Goal: Communication & Community: Ask a question

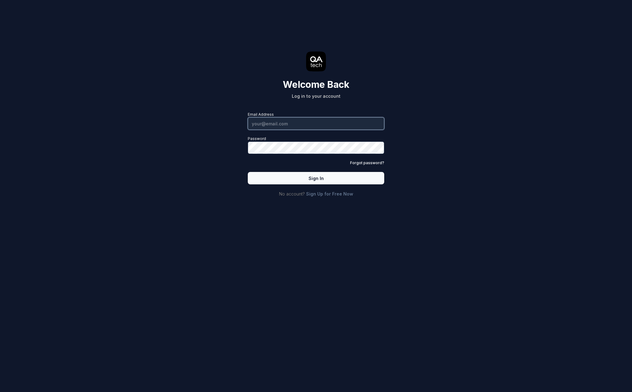
click at [295, 123] on input "Email Address" at bounding box center [316, 123] width 137 height 12
type input "[PERSON_NAME][EMAIL_ADDRESS][PERSON_NAME][DOMAIN_NAME]"
click at [319, 178] on button "Sign In" at bounding box center [316, 178] width 137 height 12
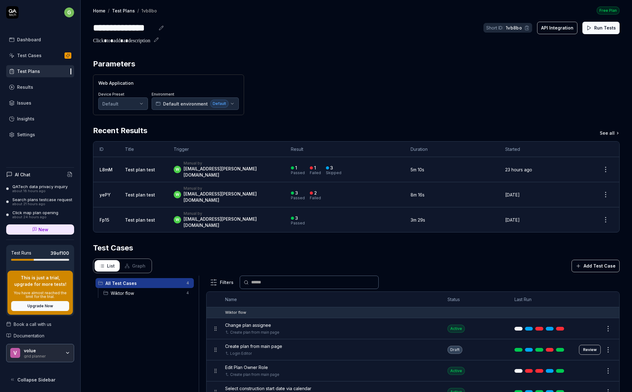
click at [12, 11] on icon at bounding box center [13, 11] width 8 height 4
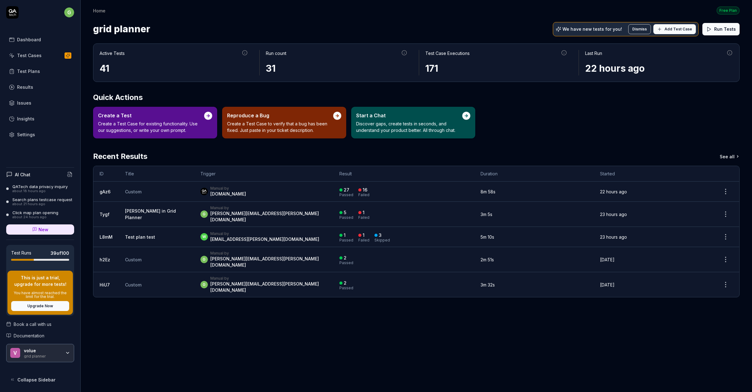
click at [23, 121] on div "Insights" at bounding box center [25, 118] width 17 height 7
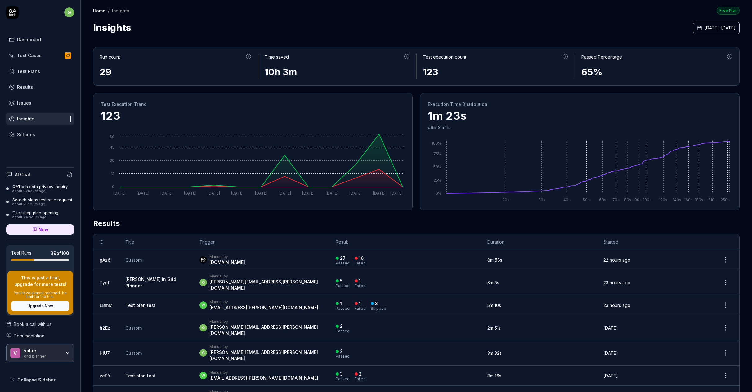
click at [70, 11] on html "g Dashboard Test Cases Test Plans Results Issues Insights Settings AI Chat QATe…" at bounding box center [376, 196] width 752 height 392
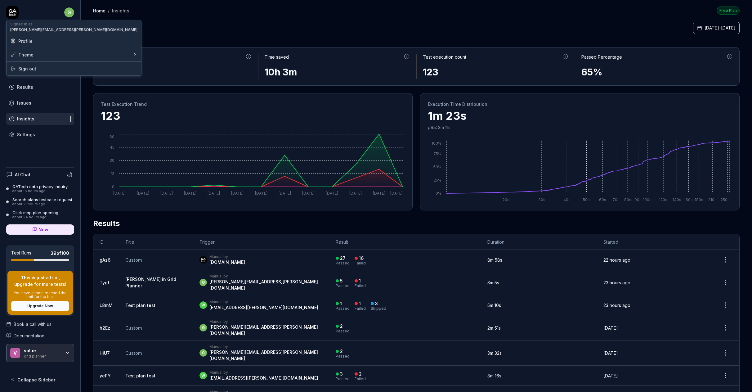
click at [26, 41] on span "Profile" at bounding box center [25, 41] width 14 height 7
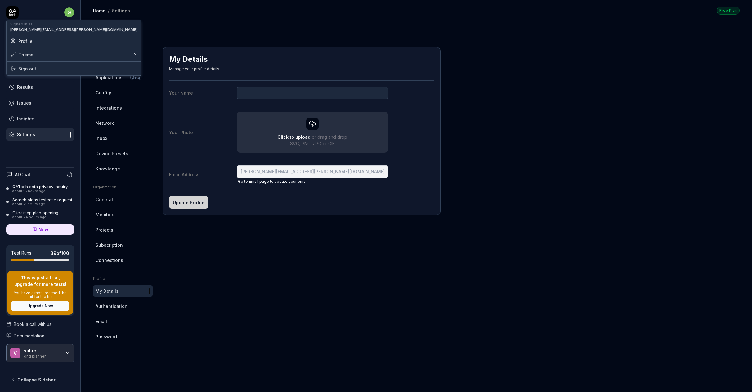
click at [106, 62] on html "g Dashboard Test Cases Test Plans Results Issues Insights Settings AI Chat QATe…" at bounding box center [376, 196] width 752 height 392
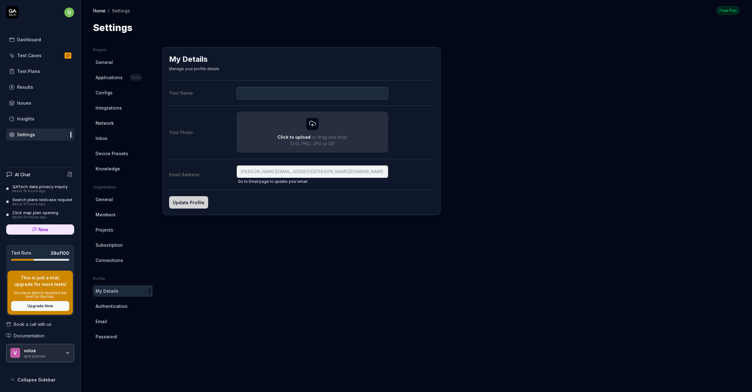
click at [106, 62] on span "General" at bounding box center [104, 62] width 17 height 7
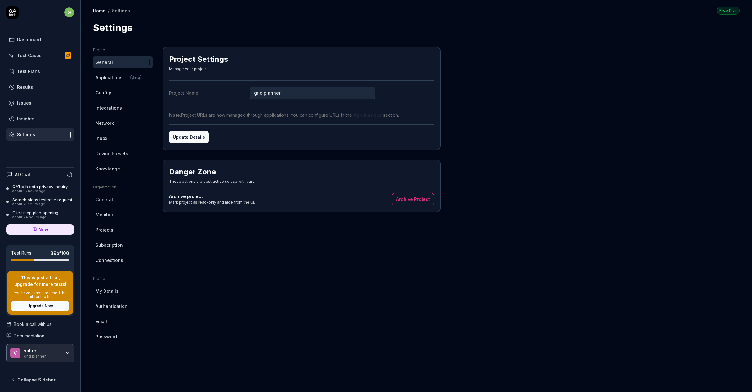
click at [108, 167] on span "Knowledge" at bounding box center [108, 168] width 25 height 7
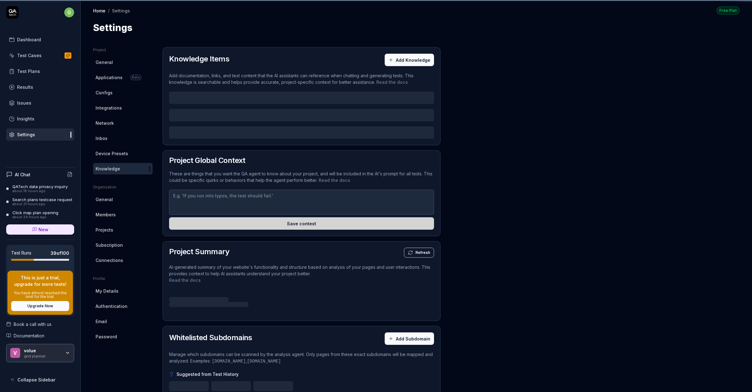
type textarea "*"
type textarea "planId is GUID number from URL"
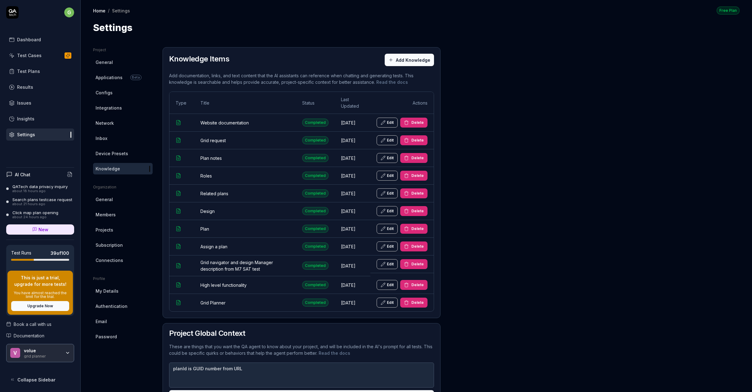
click at [108, 294] on link "My Details" at bounding box center [123, 290] width 60 height 11
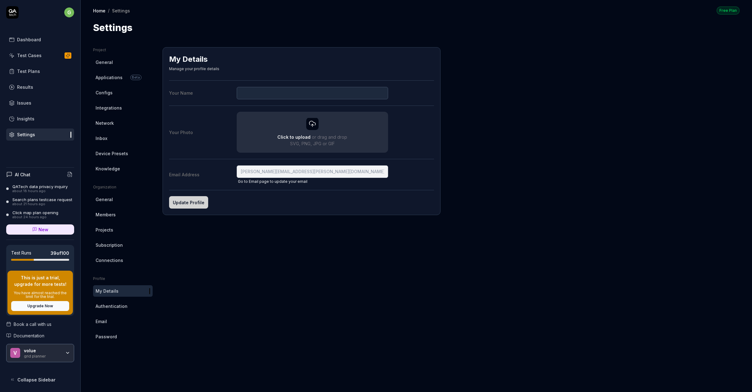
click at [30, 39] on div "Dashboard" at bounding box center [29, 39] width 24 height 7
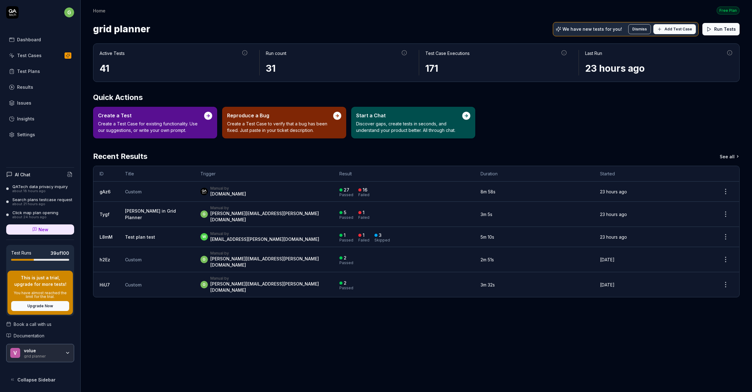
click at [13, 14] on icon at bounding box center [12, 12] width 12 height 12
click at [632, 156] on link "See all" at bounding box center [730, 156] width 20 height 11
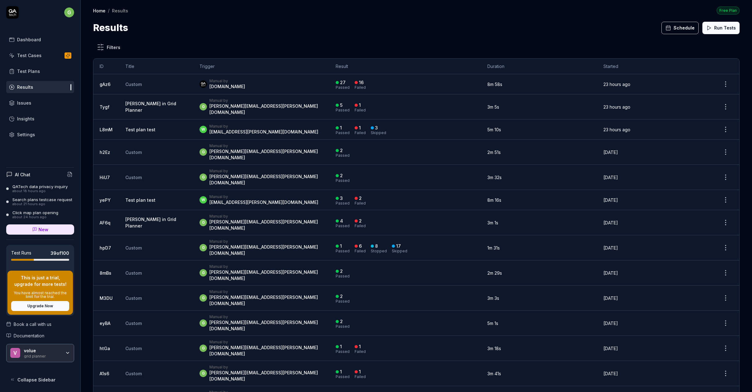
click at [69, 11] on html "g Dashboard Test Cases Test Plans Results Issues Insights Settings AI Chat QATe…" at bounding box center [376, 196] width 752 height 392
click at [295, 13] on html "g Dashboard Test Cases Test Plans Results Issues Insights Settings AI Chat QATe…" at bounding box center [376, 196] width 752 height 392
click at [34, 211] on div "Click map plan opening" at bounding box center [35, 212] width 46 height 5
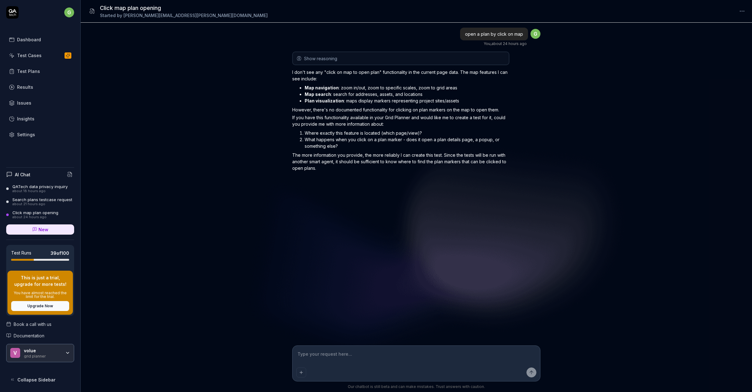
click at [320, 356] on textarea at bounding box center [416, 357] width 240 height 16
type textarea "*"
type textarea "W"
type textarea "*"
type textarea "Wh"
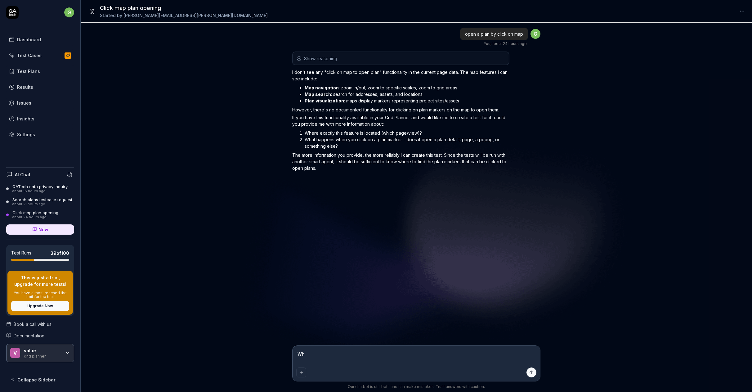
type textarea "*"
type textarea "Whe"
type textarea "*"
type textarea "When"
type textarea "*"
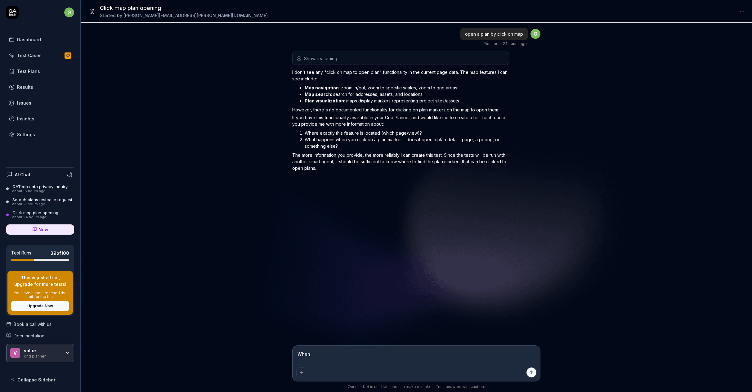
type textarea "When"
type textarea "*"
type textarea "When c"
type textarea "*"
type textarea "When cl"
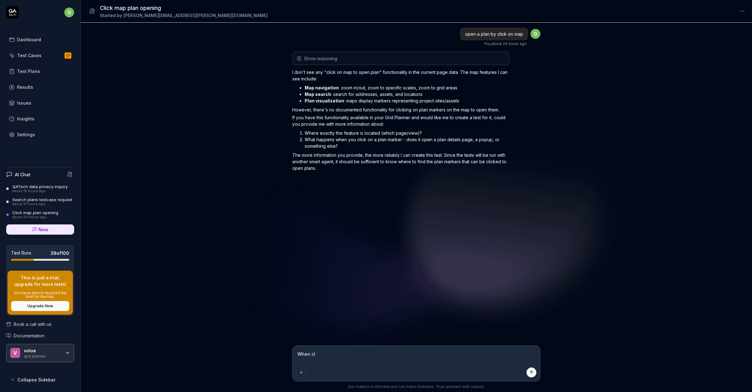
type textarea "*"
type textarea "When cli"
type textarea "*"
type textarea "When clis"
type textarea "*"
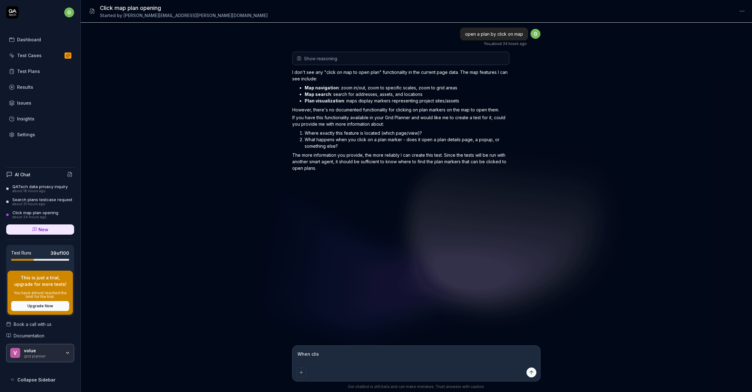
type textarea "When cli"
type textarea "*"
type textarea "When clic"
type textarea "*"
type textarea "When click"
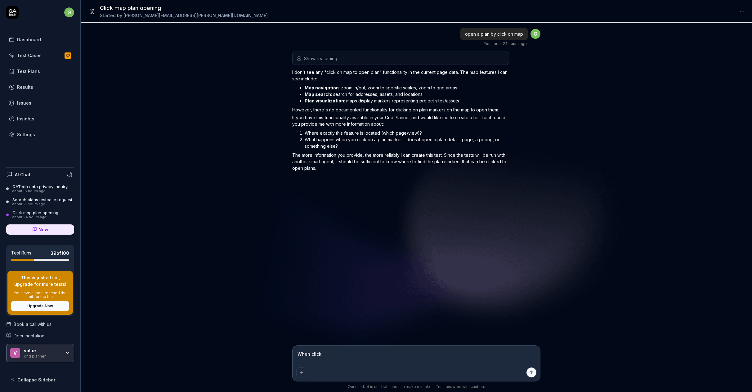
type textarea "*"
type textarea "When click"
type textarea "*"
type textarea "When click o"
type textarea "*"
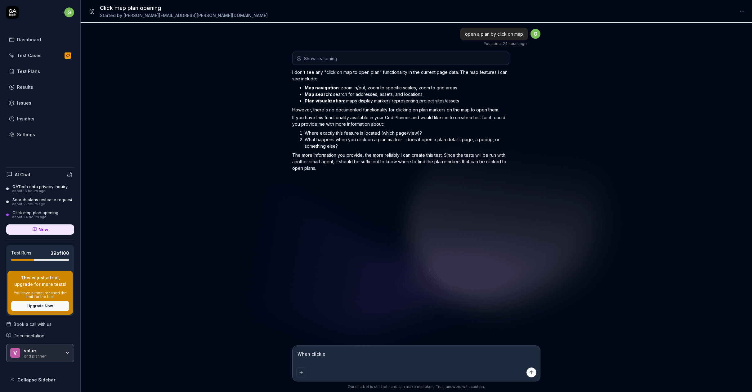
type textarea "When click on"
type textarea "*"
type textarea "When click on"
type textarea "*"
type textarea "When click on p"
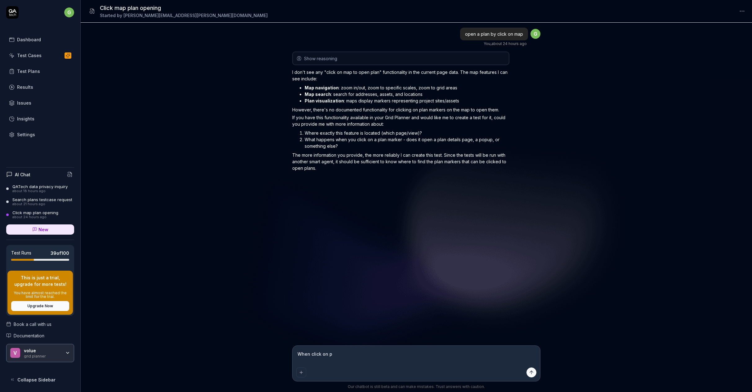
type textarea "*"
type textarea "When click on pl"
type textarea "*"
type textarea "When click on pla"
type textarea "*"
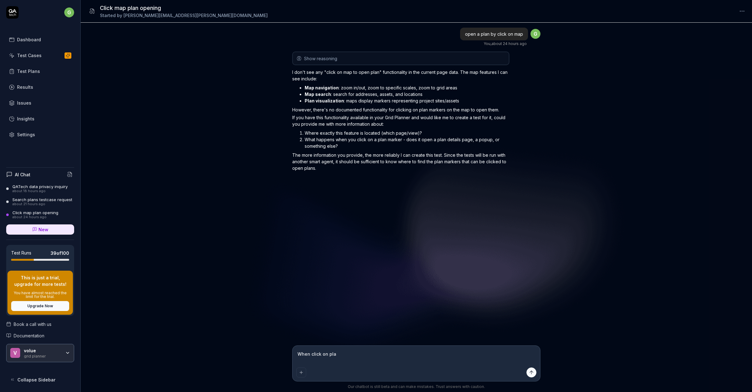
type textarea "When click on plan"
type textarea "*"
type textarea "When click on plan"
type textarea "*"
type textarea "When click on plan i"
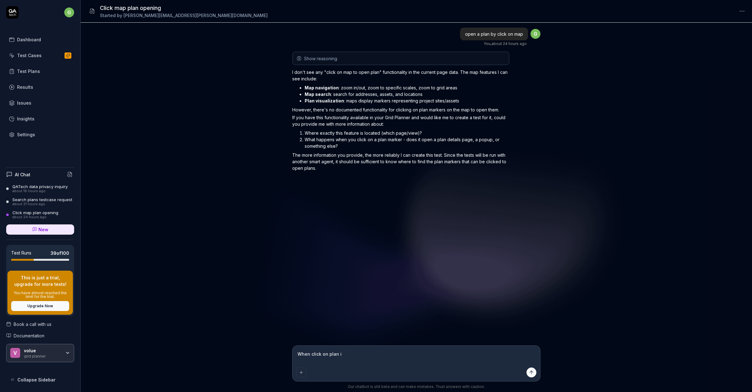
type textarea "*"
type textarea "When click on plan in"
type textarea "*"
type textarea "When click on plan in"
type textarea "*"
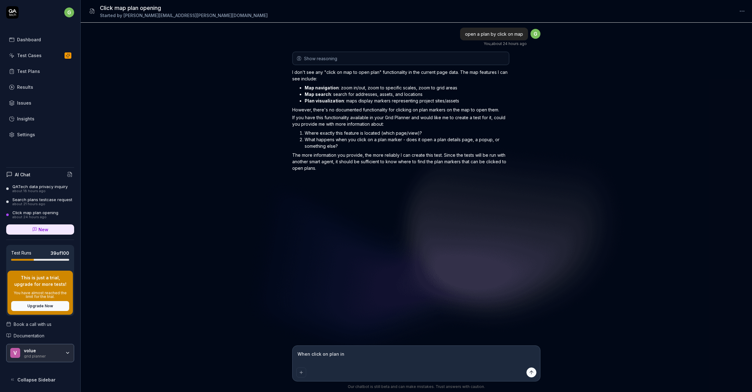
type textarea "When click on plan in l"
type textarea "*"
type textarea "When click on plan in li"
type textarea "*"
type textarea "When click on plan in lis"
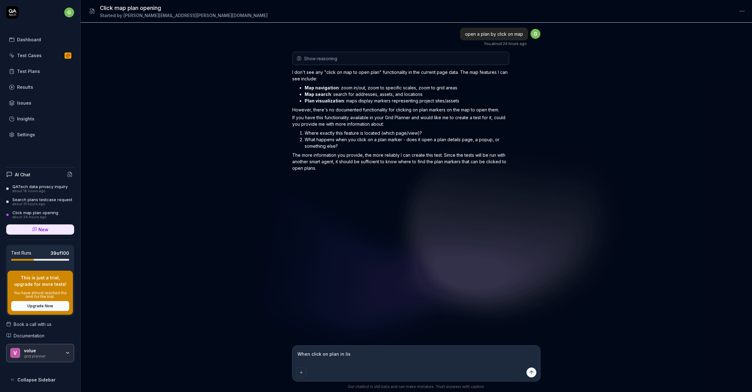
type textarea "*"
type textarea "When click on plan in list"
type textarea "*"
type textarea "When click on plan in list"
type textarea "*"
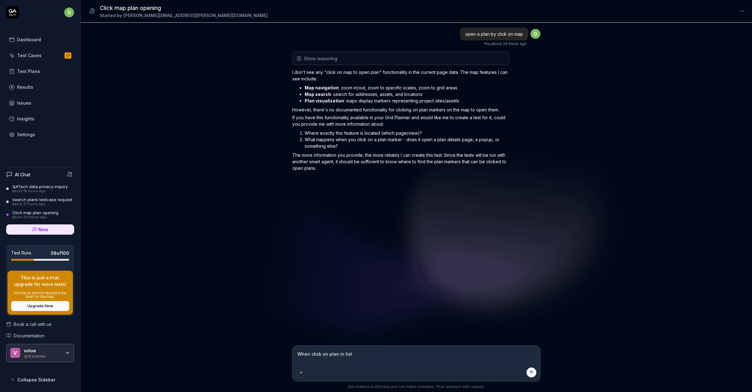
type textarea "When click on plan in list o"
type textarea "*"
type textarea "When click on plan in list or"
type textarea "*"
type textarea "When click on plan in list or"
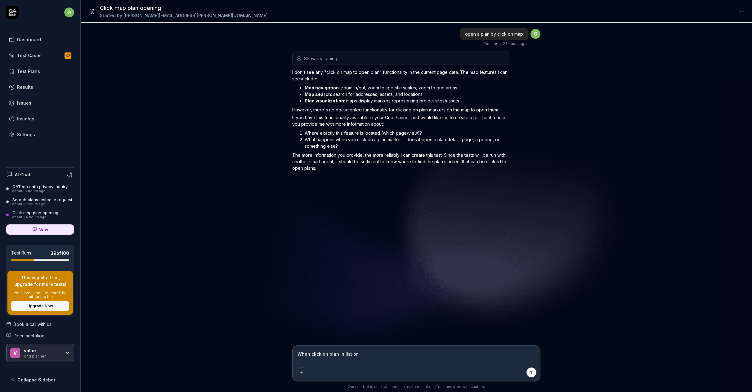
type textarea "*"
type textarea "When click on plan in list or i"
type textarea "*"
type textarea "When click on plan in list or in"
type textarea "*"
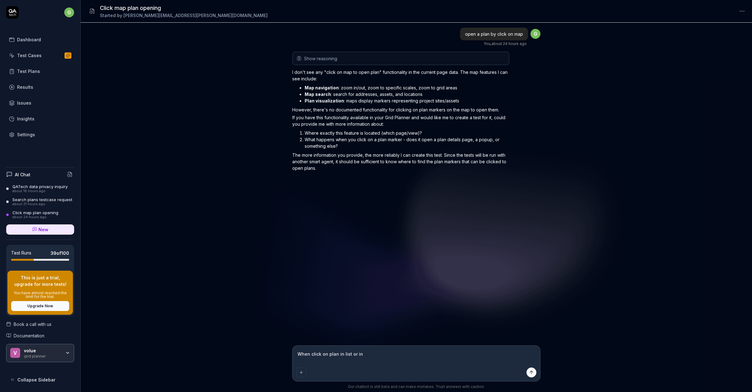
type textarea "When click on plan in list or in"
type textarea "*"
type textarea "When click on plan in list or in m"
type textarea "*"
type textarea "When click on plan in list or in [GEOGRAPHIC_DATA]"
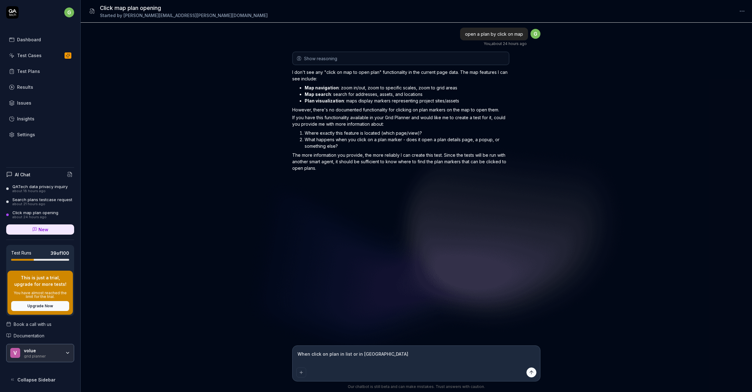
type textarea "*"
type textarea "When click on plan in list or in map"
type textarea "*"
type textarea "When click on plan in list or in map"
type textarea "*"
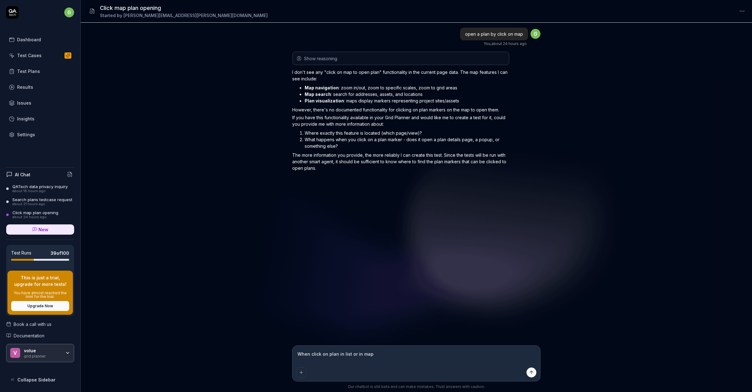
type textarea "When click on plan in list or in map o"
type textarea "*"
type textarea "When click on plan in list or in map on"
type textarea "*"
type textarea "When click on plan in list or in map on"
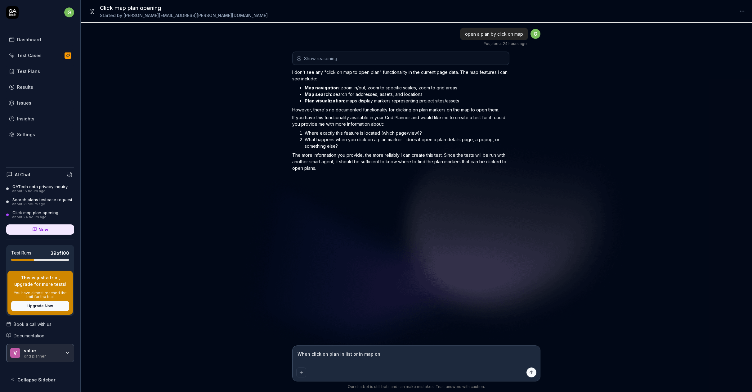
type textarea "*"
type textarea "When click on plan in list or in map on p"
type textarea "*"
type textarea "When click on plan in list or in map on po"
type textarea "*"
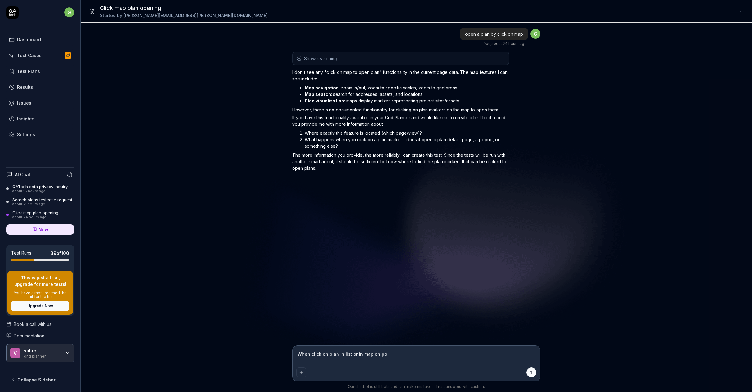
type textarea "When click on plan in list or in map on pol"
type textarea "*"
type textarea "When click on plan in list or in map on poly"
type textarea "*"
type textarea "When click on plan in list or in map on polyg"
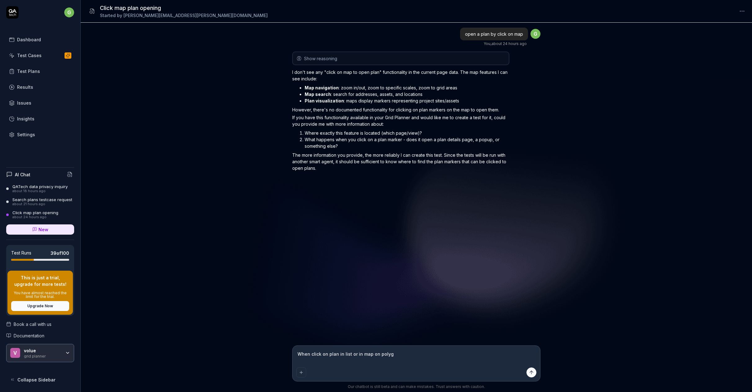
type textarea "*"
type textarea "When click on plan in list or in map on polygo"
type textarea "*"
type textarea "When click on plan in list or in map on polygon"
type textarea "*"
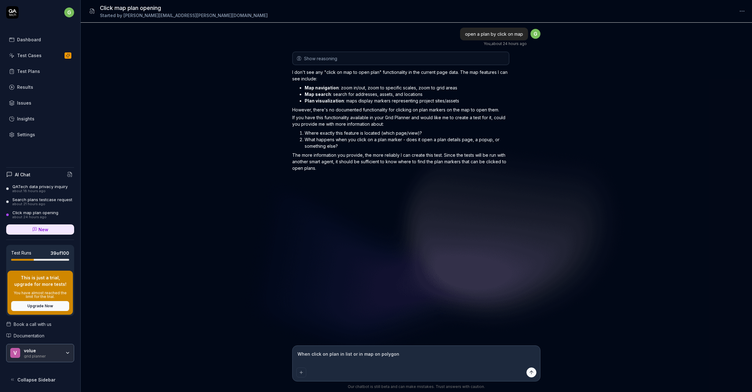
type textarea "When click on plan in list or in map on polygon"
type textarea "*"
type textarea "When click on plan in list or in map on polygon t"
type textarea "*"
type textarea "When click on plan in list or in map on polygon th"
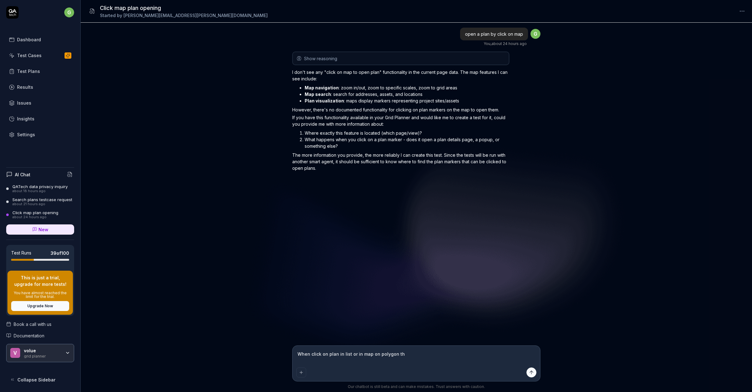
type textarea "*"
type textarea "When click on plan in list or in map on polygon the"
type textarea "*"
type textarea "When click on plan in list or in map on polygon the"
type textarea "*"
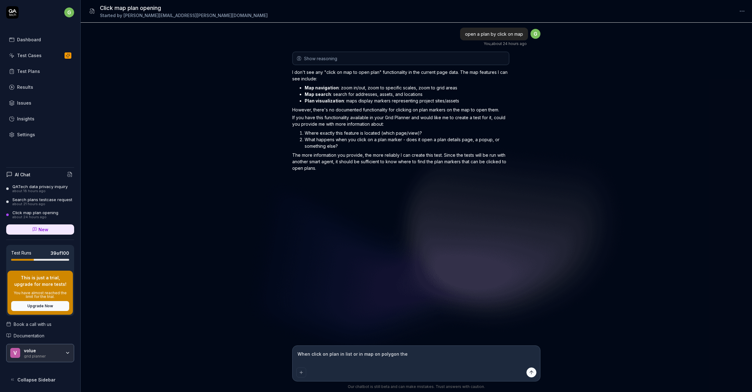
type textarea "When click on plan in list or in map on polygon the p"
type textarea "*"
type textarea "When click on plan in list or in map on polygon the pl"
type textarea "*"
type textarea "When click on plan in list or in map on polygon the pla"
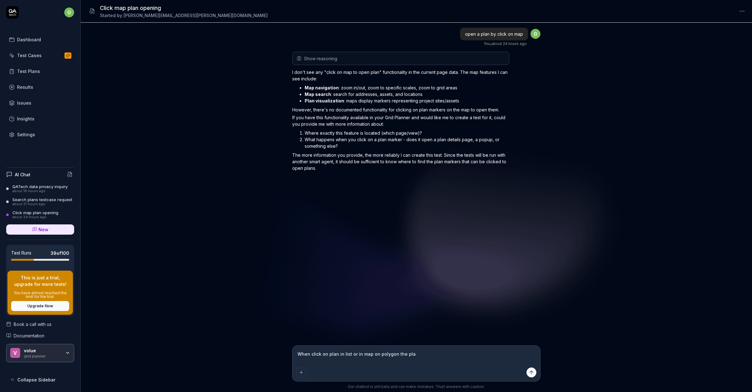
type textarea "*"
type textarea "When click on plan in list or in map on polygon the plan"
type textarea "*"
type textarea "When click on plan in list or in map on polygon the plan"
type textarea "*"
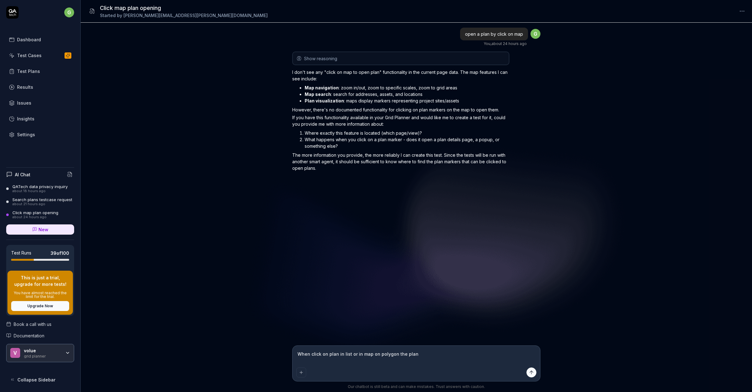
type textarea "When click on plan in list or in map on polygon the plan d"
type textarea "*"
type textarea "When click on plan in list or in map on polygon the plan da"
type textarea "*"
type textarea "When click on plan in list or in map on polygon the plan dat"
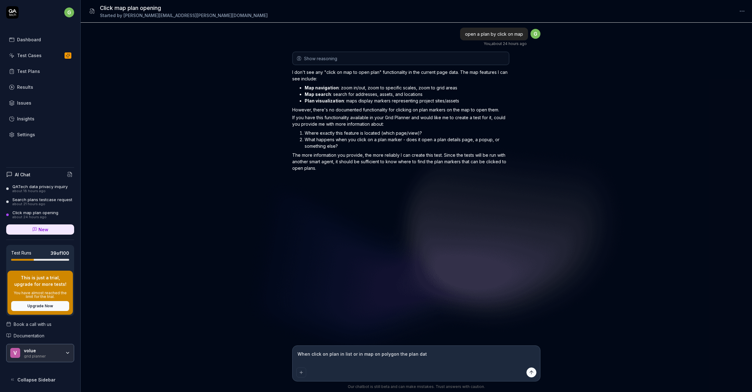
type textarea "*"
type textarea "When click on plan in list or in map on polygon the plan data"
type textarea "*"
type textarea "When click on plan in list or in map on polygon the plan data"
type textarea "*"
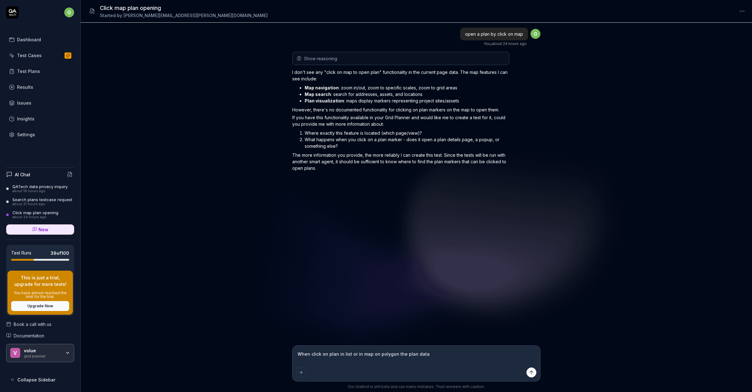
type textarea "When click on plan in list or in map on polygon the plan data s"
type textarea "*"
type textarea "When click on plan in list or in map on polygon the plan data sh"
type textarea "*"
type textarea "When click on plan in list or in map on polygon the plan data sha"
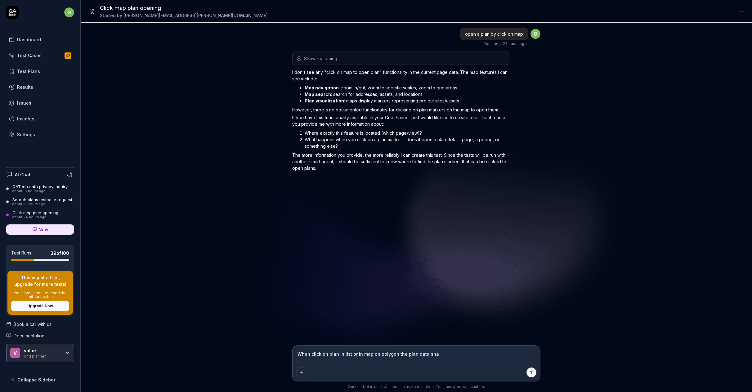
type textarea "*"
type textarea "When click on plan in list or in map on polygon the plan data shal"
type textarea "*"
type textarea "When click on plan in list or in map on polygon the plan data shall"
type textarea "*"
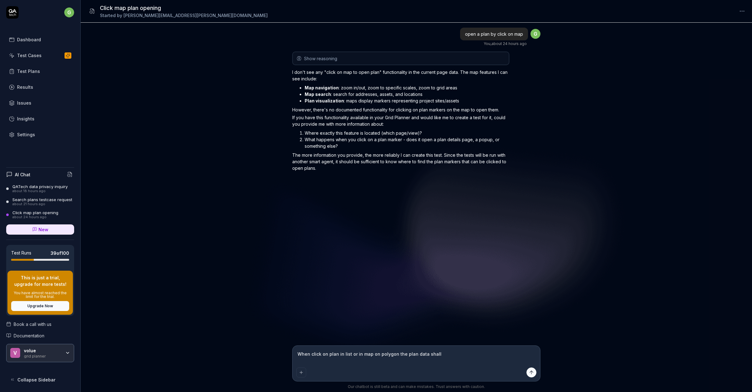
type textarea "When click on plan in list or in map on polygon the plan data shall"
type textarea "*"
type textarea "When click on plan in list or in map on polygon the plan data shall b"
type textarea "*"
type textarea "When click on plan in list or in map on polygon the plan data shall be"
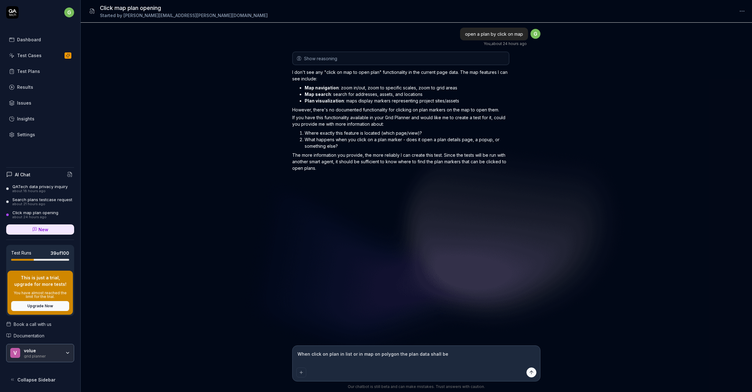
type textarea "*"
type textarea "When click on plan in list or in map on polygon the plan data shall be"
type textarea "*"
type textarea "When click on plan in list or in map on polygon the plan data shall be v"
type textarea "*"
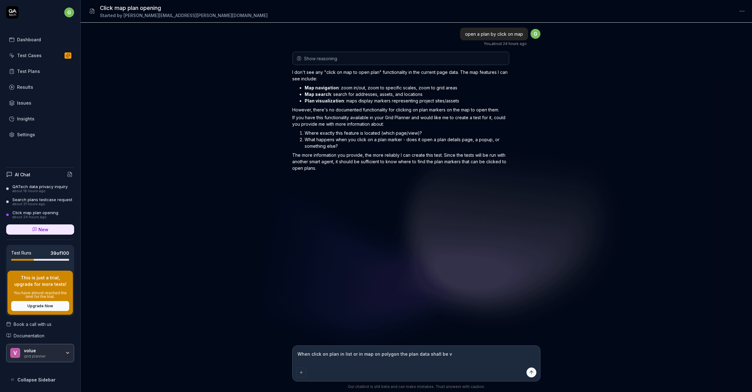
type textarea "When click on plan in list or in map on polygon the plan data shall be vi"
type textarea "*"
type textarea "When click on plan in list or in map on polygon the plan data shall be vie"
type textarea "*"
type textarea "When click on plan in list or in map on polygon the plan data shall be view"
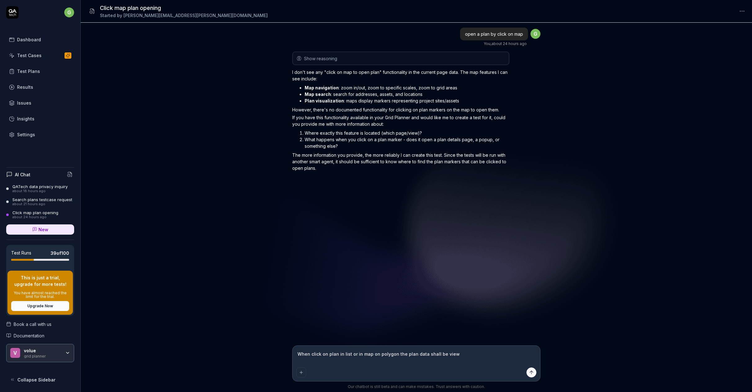
type textarea "*"
type textarea "When click on plan in list or in map on polygon the plan data shall be viewe"
type textarea "*"
type textarea "When click on plan in list or in map on polygon the plan data shall be viewed"
type textarea "*"
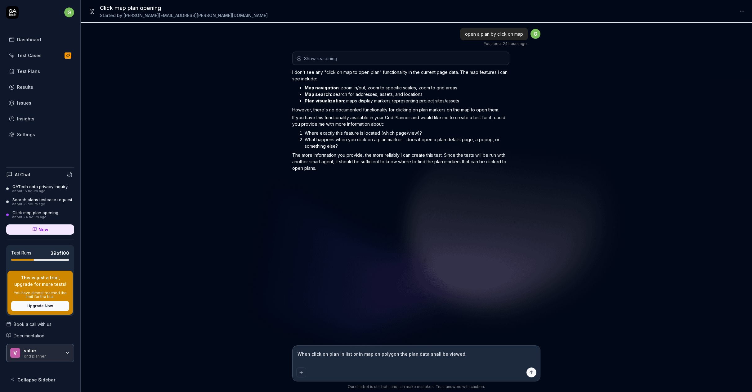
type textarea "When click on plan in list or in map on polygon the plan data shall be viewed"
type textarea "*"
type textarea "When click on plan in list or in map on polygon the plan data shall be viewed a"
type textarea "*"
type textarea "When click on plan in list or in map on polygon the plan data shall be viewed au"
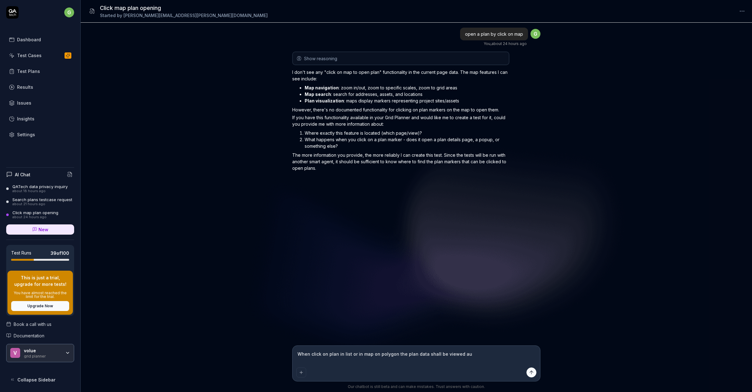
type textarea "*"
type textarea "When click on plan in list or in map on polygon the plan data shall be viewed a…"
type textarea "*"
type textarea "When click on plan in list or in map on polygon the plan data shall be viewed a…"
type textarea "*"
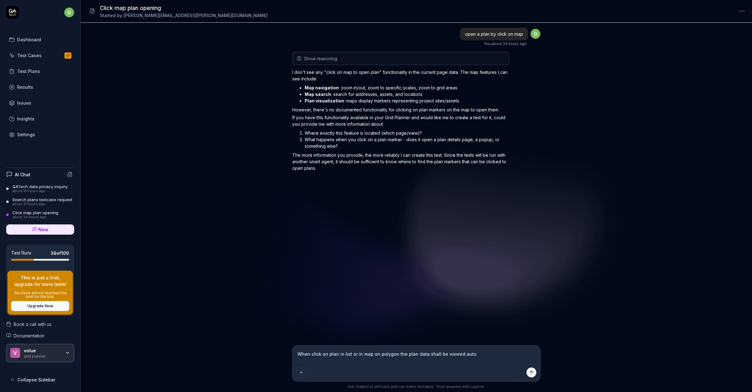
type textarea "When click on plan in list or in map on polygon the plan data shall be viewed a…"
type textarea "*"
type textarea "When click on plan in list or in map on polygon the plan data shall be viewed a…"
type textarea "*"
type textarea "When click on plan in list or in map on polygon the plan data shall be viewed a…"
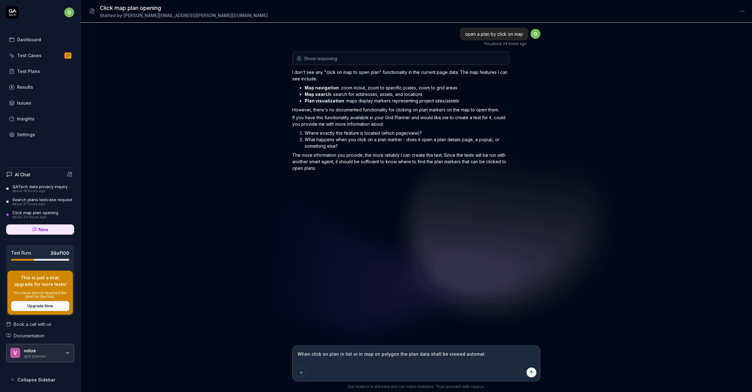
type textarea "*"
type textarea "When click on plan in list or in map on polygon the plan data shall be viewed a…"
type textarea "*"
type textarea "When click on plan in list or in map on polygon the plan data shall be viewed a…"
type textarea "*"
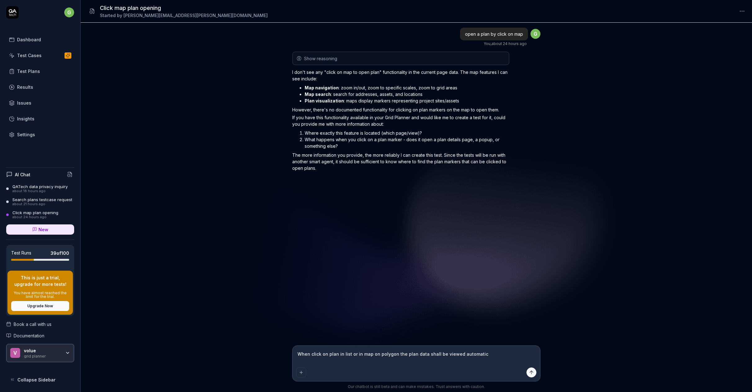
type textarea "When click on plan in list or in map on polygon the plan data shall be viewed a…"
type textarea "*"
type textarea "When click on plan in list or in map on polygon the plan data shall be viewed a…"
type textarea "*"
type textarea "When click on plan in list or in map on polygon the plan data shall be viewed a…"
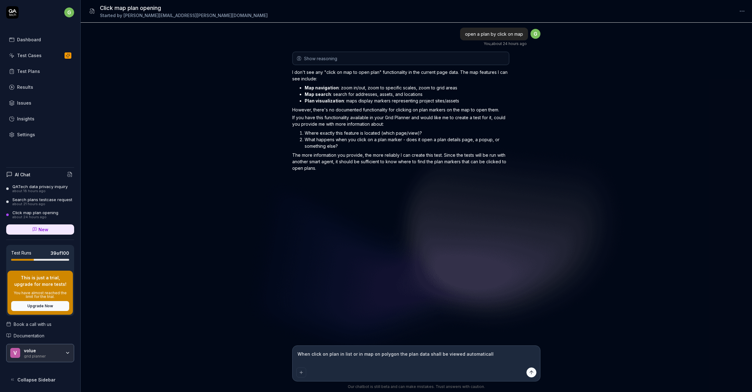
type textarea "*"
type textarea "When click on plan in list or in map on polygon the plan data shall be viewed a…"
type textarea "*"
type textarea "When click on plan in list or in map on polygon the plan data shall be viewed a…"
type textarea "*"
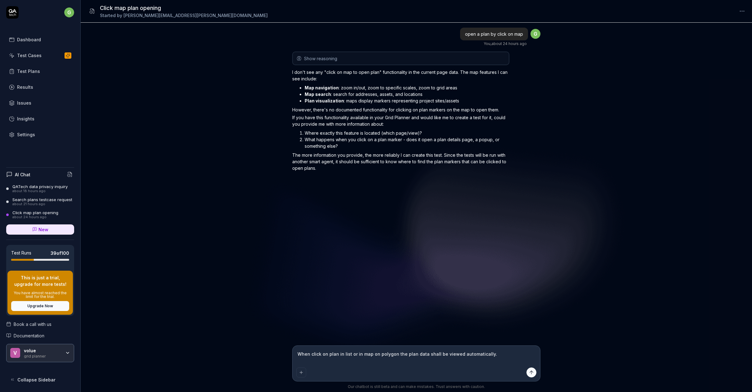
type textarea "When click on plan in list or in map on polygon the plan data shall be viewed a…"
type textarea "*"
type textarea "When click on plan in list or in map on polygon the plan data shall be viewed a…"
type textarea "*"
type textarea "When click on plan in list or in map on polygon the plan data shall be viewed a…"
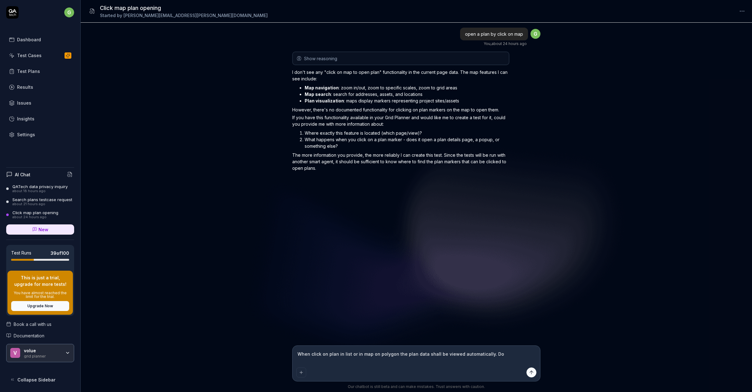
type textarea "*"
type textarea "When click on plan in list or in map on polygon the plan data shall be viewed a…"
type textarea "*"
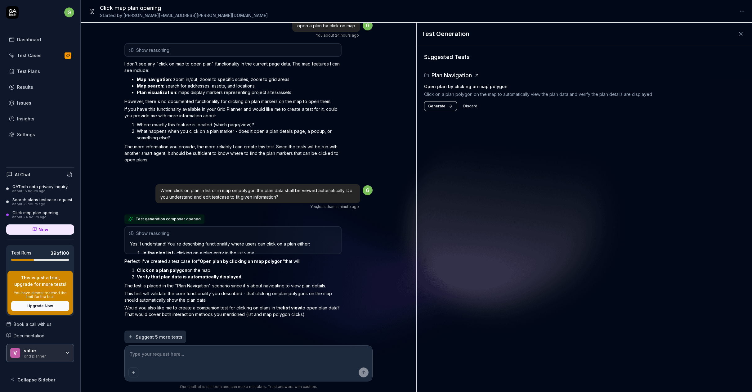
scroll to position [3, 0]
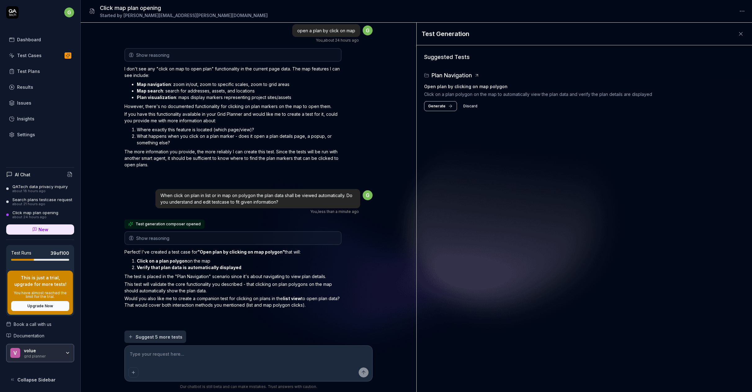
click at [434, 104] on span "Generate" at bounding box center [436, 106] width 17 height 6
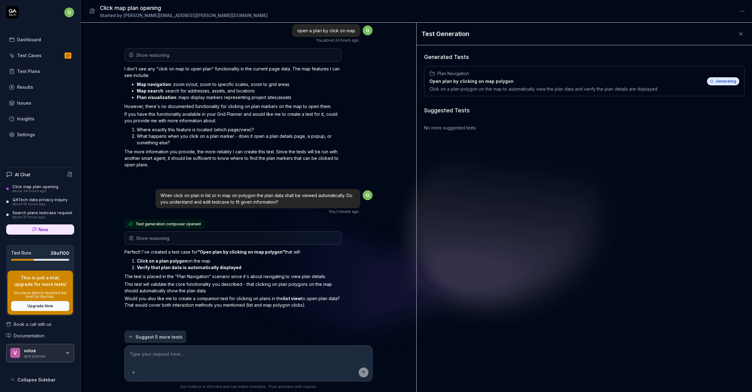
click at [32, 200] on div "QATech data privacy inquiry" at bounding box center [39, 199] width 55 height 5
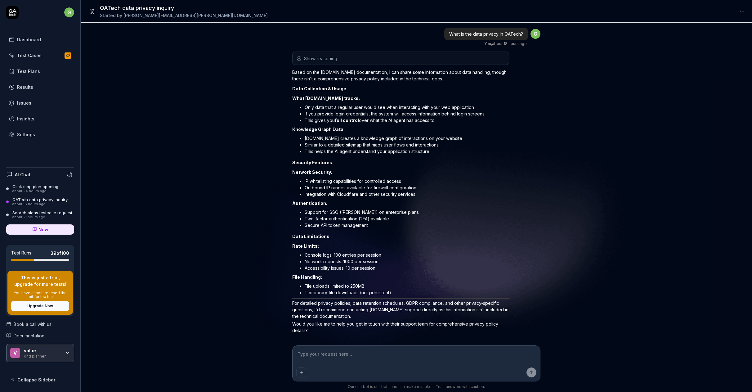
scroll to position [11, 0]
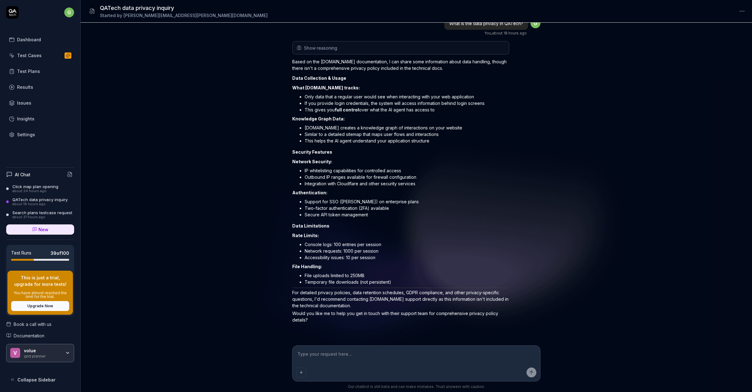
click at [26, 213] on div "Search plans testcase request" at bounding box center [42, 212] width 60 height 5
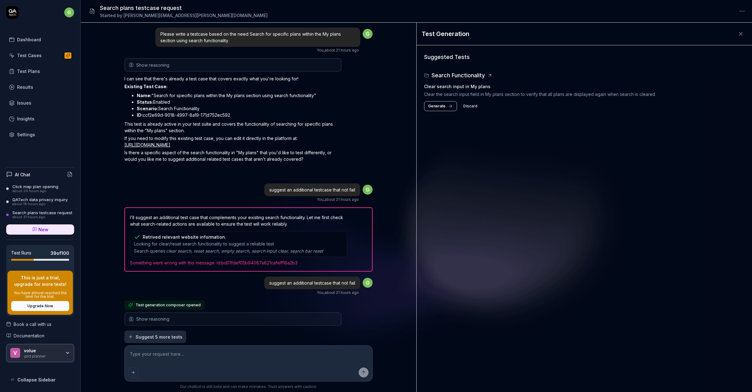
click at [131, 336] on icon "button" at bounding box center [130, 336] width 5 height 5
click at [436, 106] on span "Generate" at bounding box center [436, 106] width 17 height 6
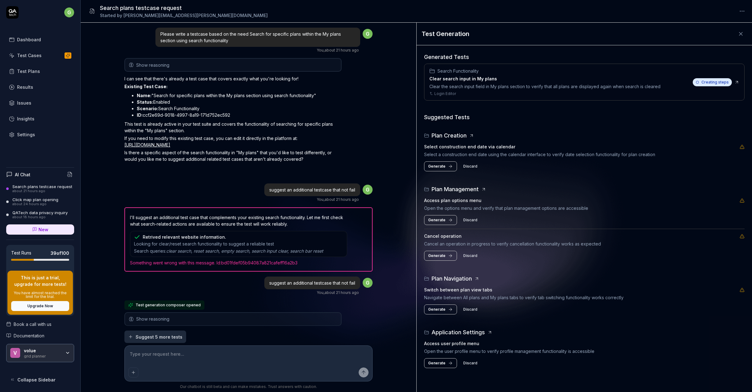
click at [469, 166] on button "Discard" at bounding box center [471, 166] width 22 height 10
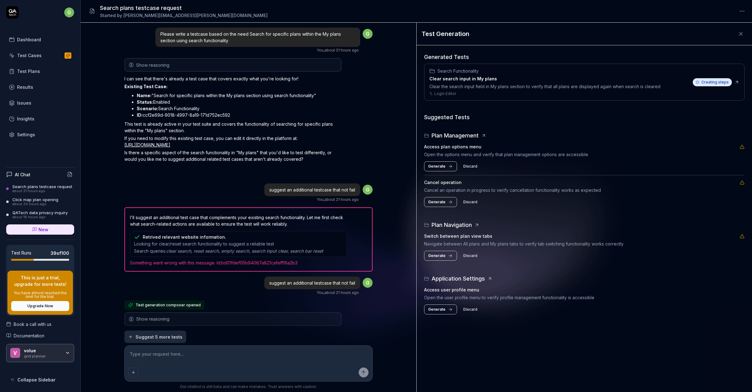
click at [467, 166] on button "Discard" at bounding box center [471, 166] width 22 height 10
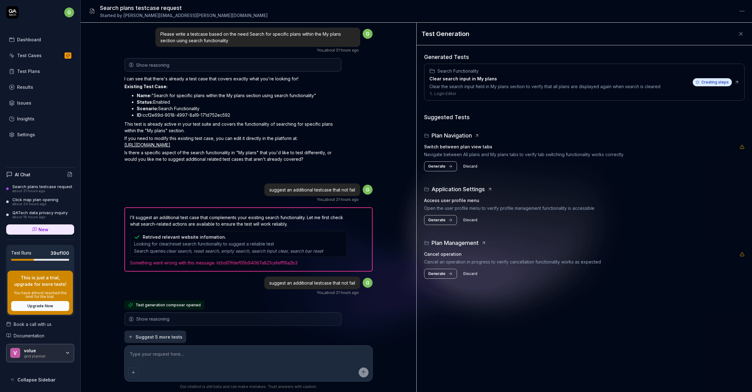
click at [467, 166] on button "Discard" at bounding box center [471, 166] width 22 height 10
click at [466, 219] on button "Discard" at bounding box center [471, 220] width 22 height 10
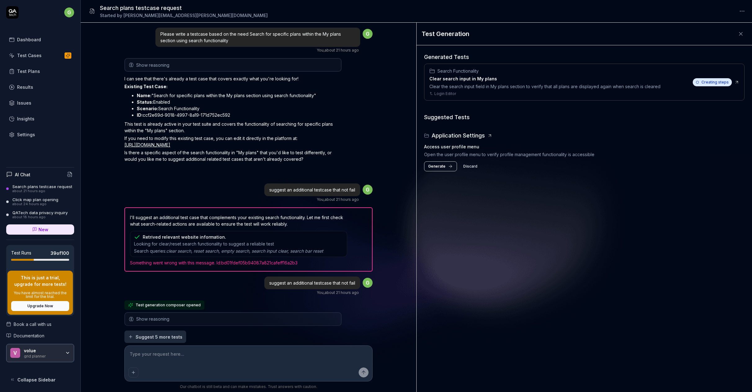
click at [131, 337] on icon "button" at bounding box center [130, 336] width 5 height 5
click at [69, 352] on icon "button" at bounding box center [67, 352] width 5 height 5
click at [471, 285] on div "Generated Tests Search Functionality Clear search input in My plans Clear the s…" at bounding box center [584, 218] width 335 height 347
